Goal: Find specific page/section: Find specific page/section

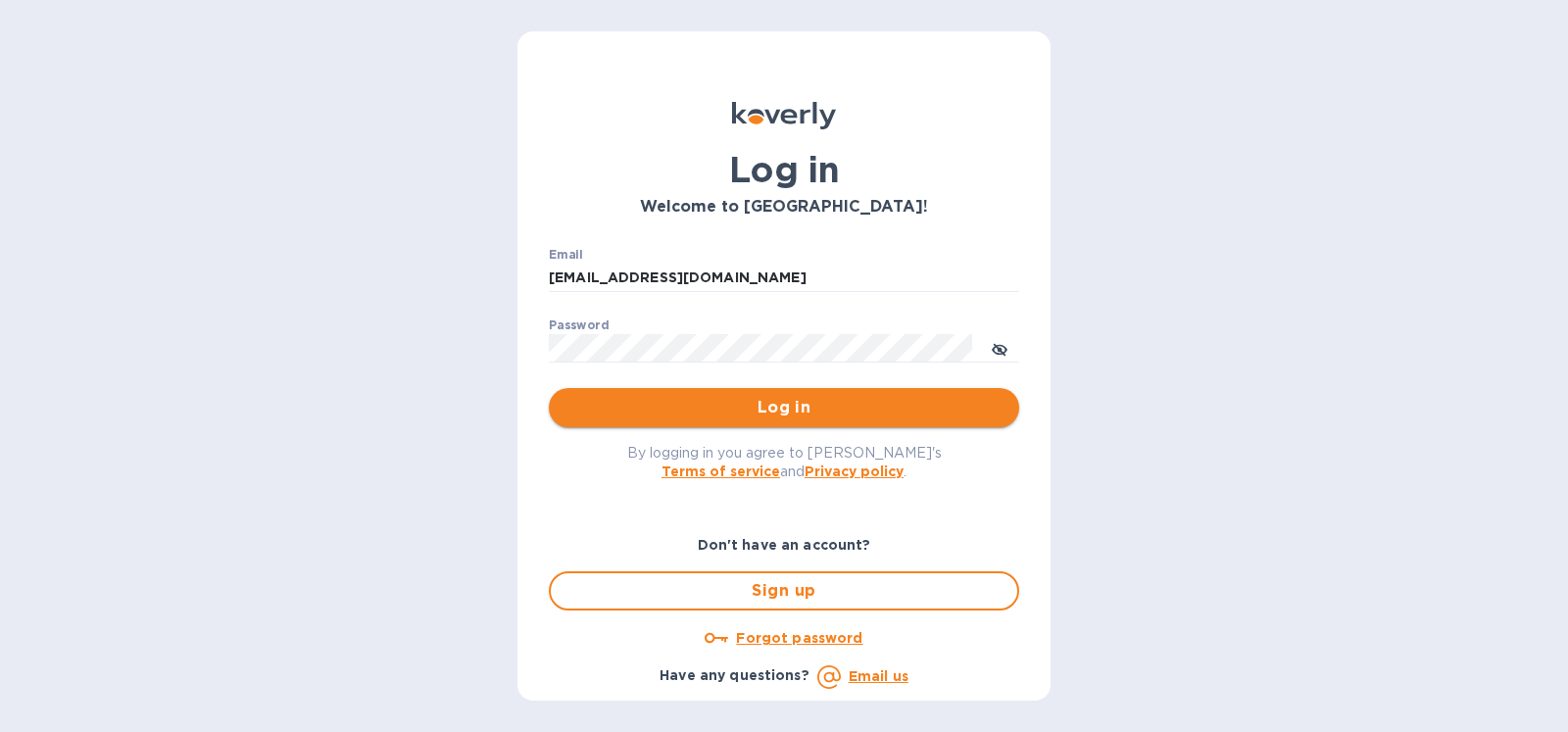
click at [820, 412] on span "Log in" at bounding box center [784, 408] width 439 height 24
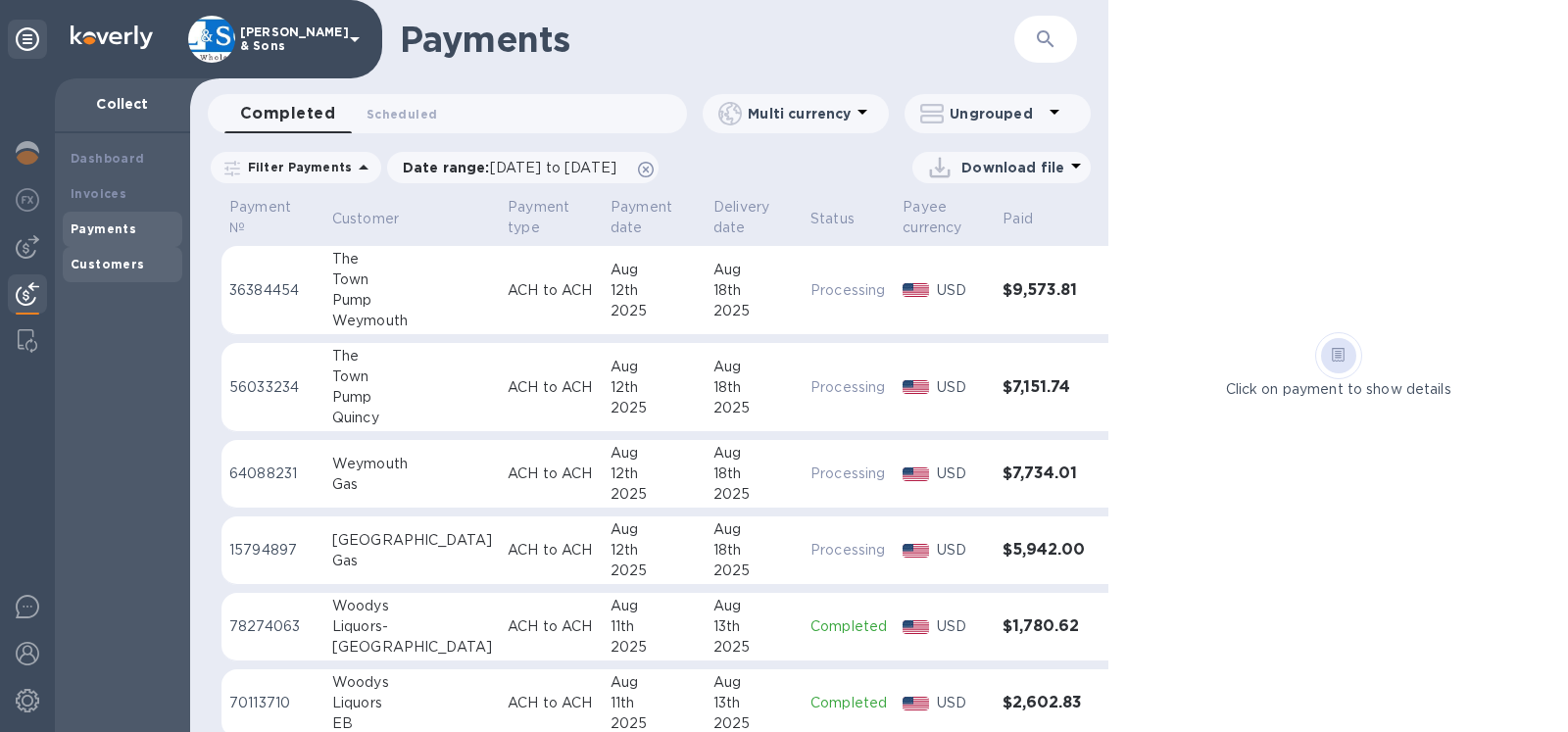
click at [107, 266] on b "Customers" at bounding box center [108, 263] width 75 height 15
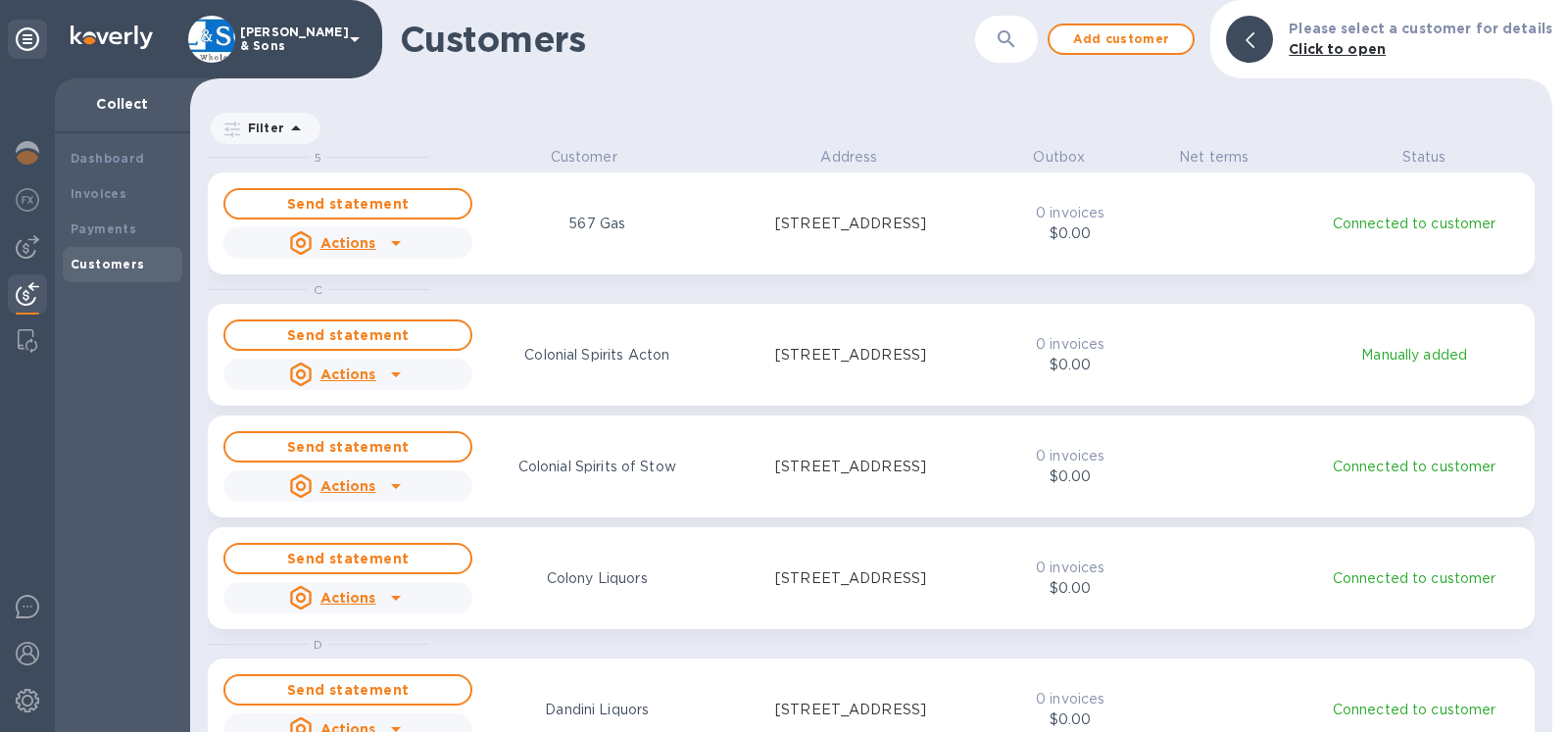
scroll to position [568, 1346]
click at [1257, 46] on div at bounding box center [1249, 39] width 47 height 47
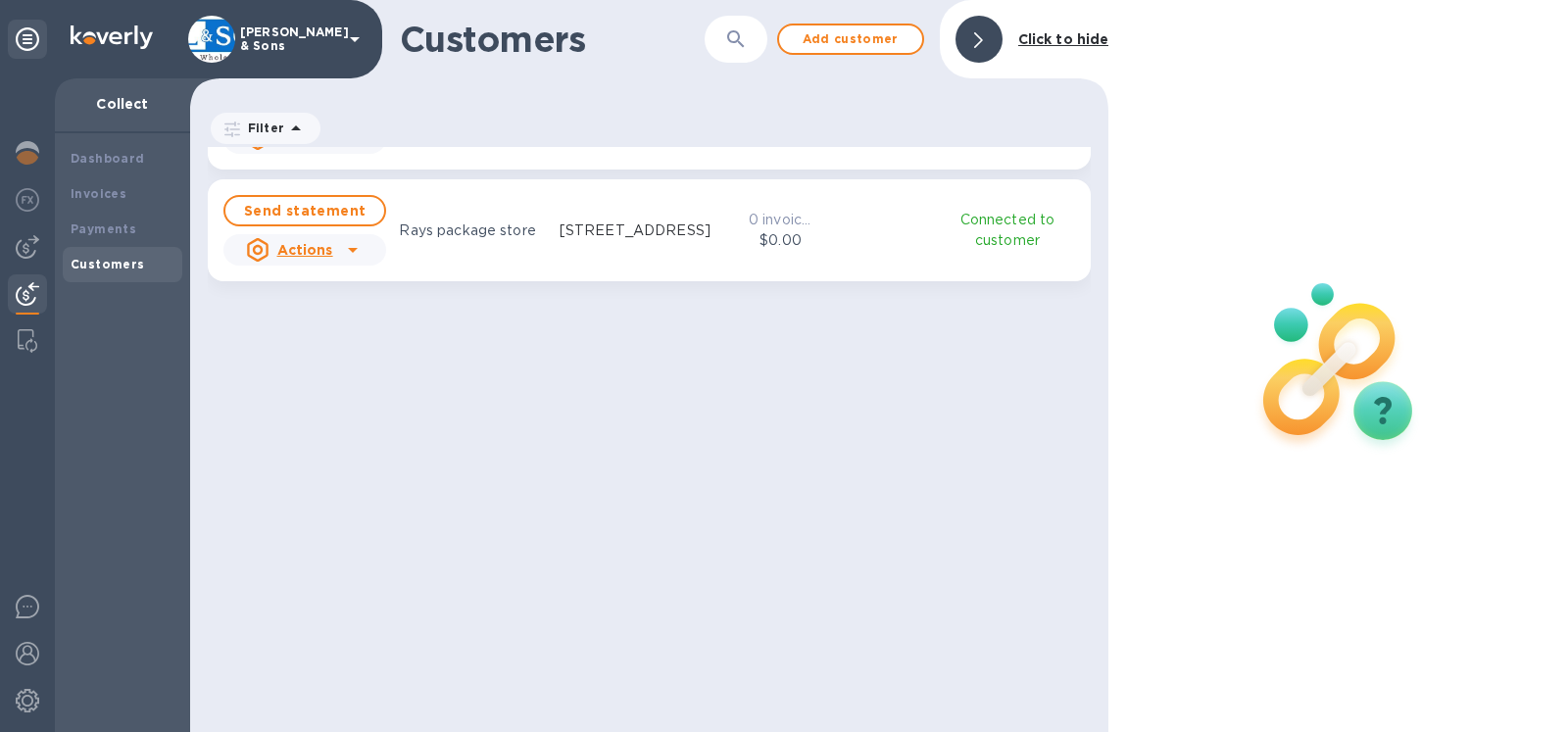
scroll to position [943, 0]
